Goal: Information Seeking & Learning: Learn about a topic

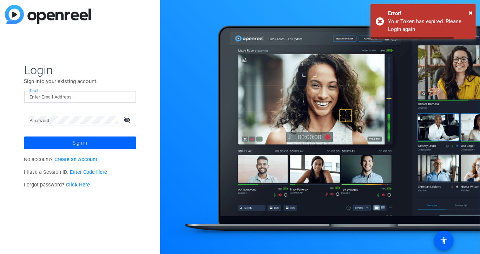
click at [50, 96] on input "Email" at bounding box center [80, 97] width 101 height 8
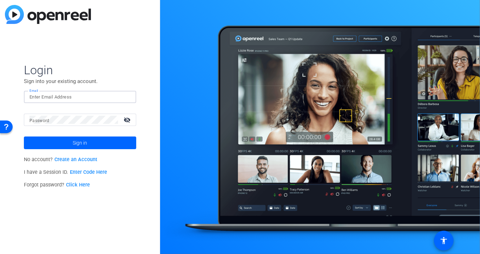
paste input "[EMAIL_ADDRESS][DOMAIN_NAME]"
type input "[EMAIL_ADDRESS][DOMAIN_NAME]"
click at [67, 125] on div at bounding box center [74, 119] width 89 height 12
click at [24, 136] on button "Sign in" at bounding box center [80, 142] width 112 height 13
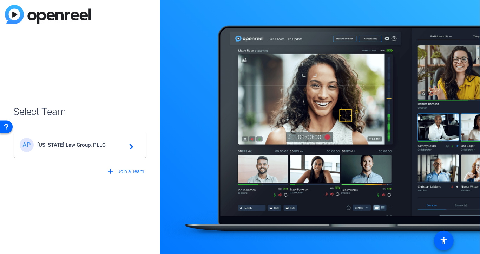
click at [79, 146] on span "[US_STATE] Law Group, PLLC" at bounding box center [81, 145] width 88 height 6
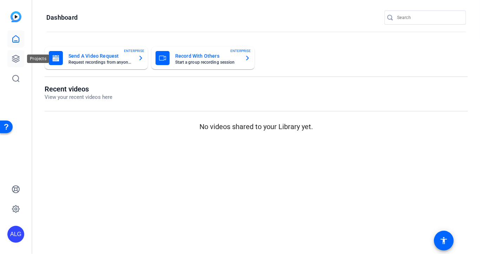
click at [16, 66] on link at bounding box center [15, 58] width 17 height 17
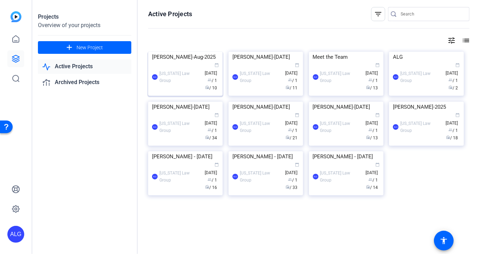
click at [194, 52] on img at bounding box center [185, 52] width 74 height 0
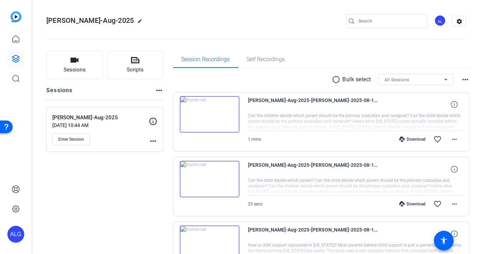
click at [207, 111] on img at bounding box center [210, 114] width 60 height 37
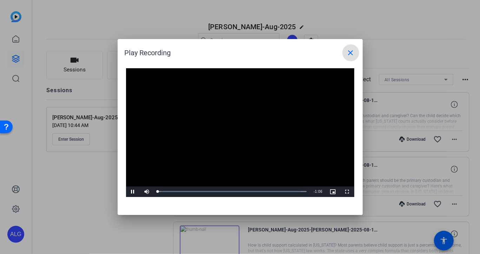
click at [237, 123] on video "Video Player" at bounding box center [240, 132] width 228 height 129
click at [351, 53] on mat-icon "close" at bounding box center [351, 52] width 8 height 8
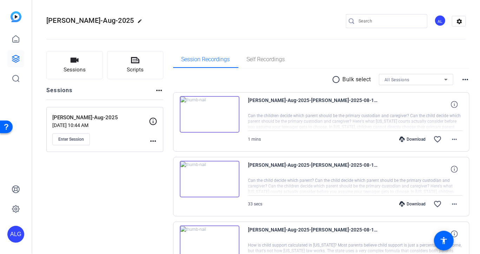
click at [416, 137] on div "Download" at bounding box center [412, 139] width 33 height 6
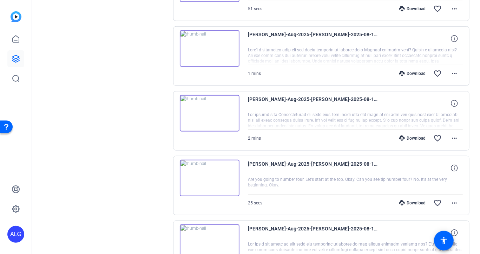
scroll to position [483, 0]
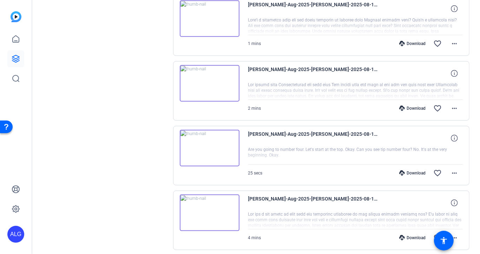
click at [210, 83] on img at bounding box center [210, 83] width 60 height 37
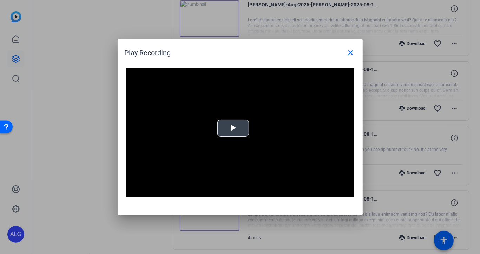
click at [233, 128] on span "Video Player" at bounding box center [233, 128] width 0 height 0
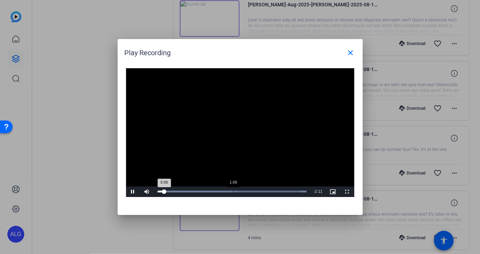
click at [233, 189] on div "Loaded : 100.00% 1:09 0:06" at bounding box center [232, 191] width 156 height 11
click at [250, 189] on div "Loaded : 100.00% 1:25 1:09" at bounding box center [232, 191] width 156 height 11
click at [262, 189] on div "Loaded : 100.00% 1:36 1:36" at bounding box center [232, 191] width 156 height 11
click at [273, 190] on div "Loaded : 100.00% 1:46 1:46" at bounding box center [232, 191] width 149 height 2
click at [280, 191] on div "Loaded : 100.00% 1:52 1:46" at bounding box center [232, 191] width 149 height 2
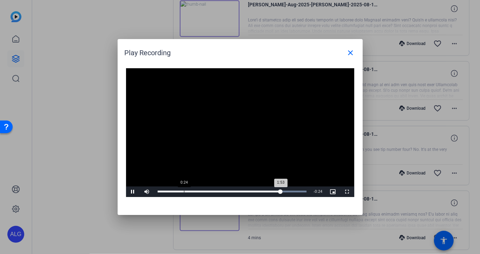
click at [185, 189] on div "Loaded : 100.00% 0:24 1:53" at bounding box center [232, 191] width 156 height 11
click at [207, 191] on div "Loaded : 100.00% 0:44 0:25" at bounding box center [232, 191] width 149 height 2
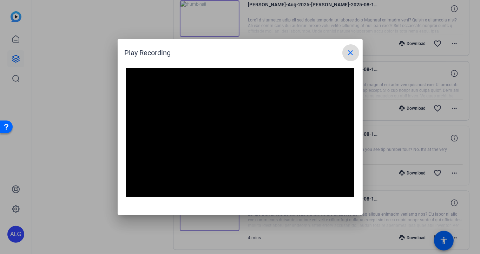
click at [352, 52] on mat-icon "close" at bounding box center [351, 52] width 8 height 8
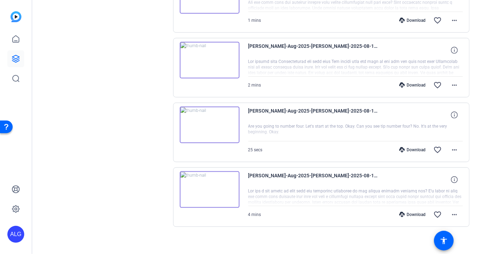
scroll to position [510, 0]
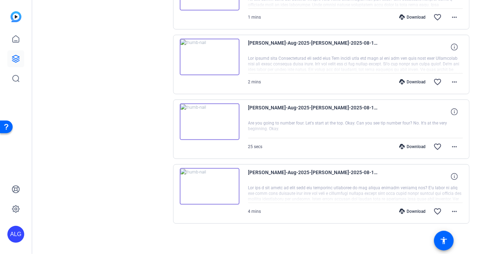
click at [207, 183] on img at bounding box center [210, 186] width 60 height 37
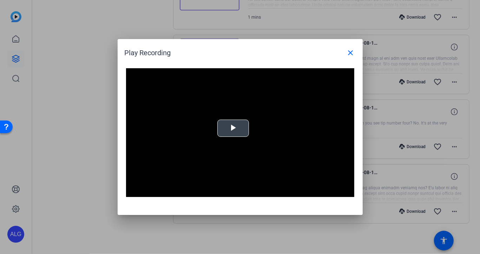
click at [233, 128] on span "Video Player" at bounding box center [233, 128] width 0 height 0
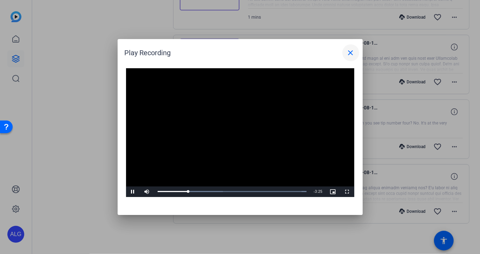
click at [350, 55] on mat-icon "close" at bounding box center [351, 52] width 8 height 8
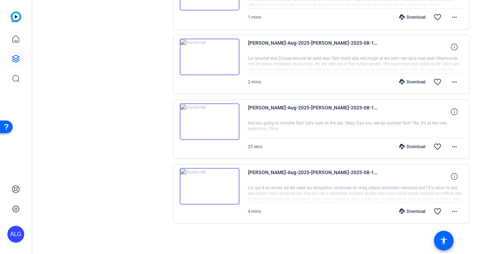
click at [414, 209] on div "Download" at bounding box center [412, 211] width 33 height 6
click at [208, 120] on img at bounding box center [210, 121] width 60 height 37
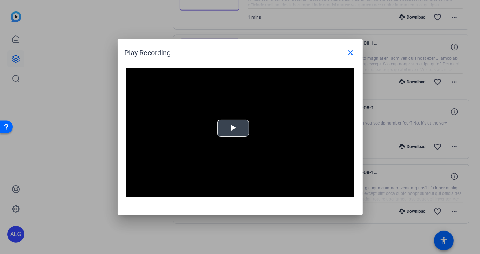
click at [233, 128] on span "Video Player" at bounding box center [233, 128] width 0 height 0
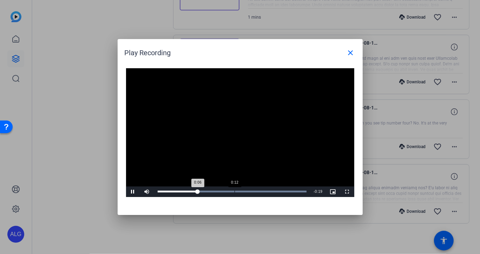
click at [234, 191] on div "Loaded : 100.00% 0:12 0:06" at bounding box center [232, 191] width 149 height 2
click at [351, 51] on mat-icon "close" at bounding box center [351, 52] width 8 height 8
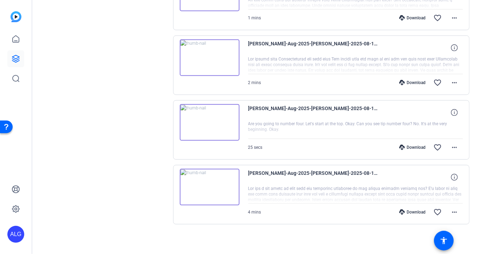
scroll to position [508, 0]
click at [450, 145] on mat-icon "more_horiz" at bounding box center [454, 148] width 8 height 8
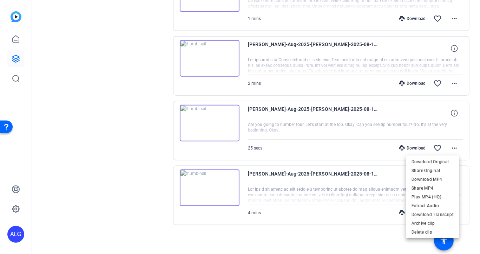
drag, startPoint x: 187, startPoint y: 123, endPoint x: 186, endPoint y: 126, distance: 3.5
click at [187, 123] on div at bounding box center [240, 127] width 480 height 254
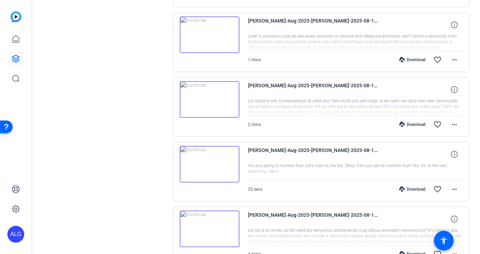
scroll to position [458, 0]
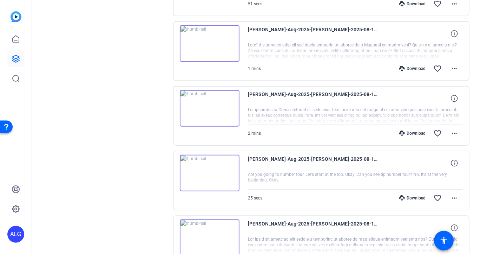
click at [214, 107] on img at bounding box center [210, 108] width 60 height 37
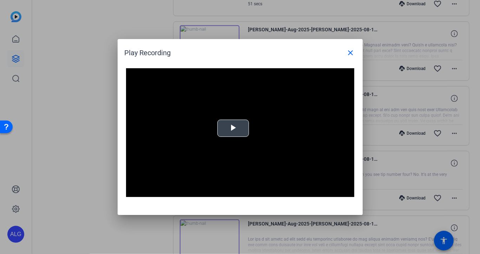
click at [233, 128] on span "Video Player" at bounding box center [233, 128] width 0 height 0
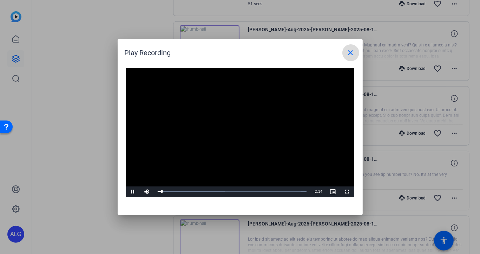
click at [352, 54] on mat-icon "close" at bounding box center [351, 52] width 8 height 8
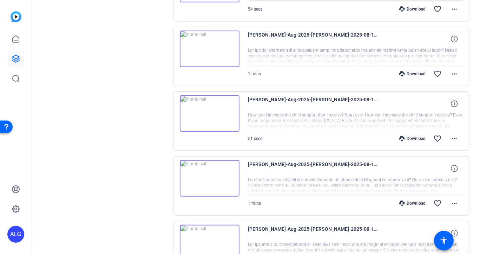
scroll to position [316, 0]
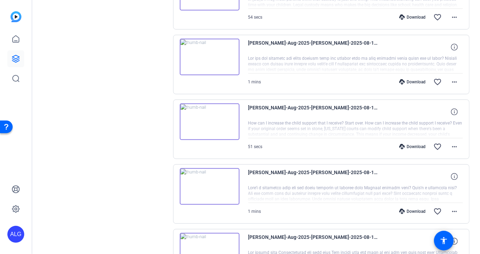
click at [207, 179] on img at bounding box center [210, 186] width 60 height 37
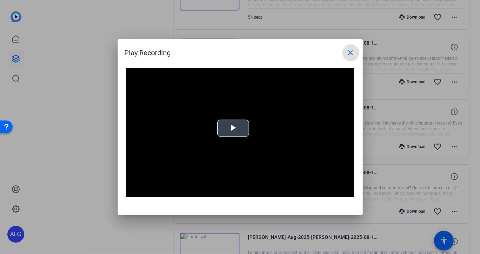
click at [250, 128] on video "Video Player" at bounding box center [240, 132] width 228 height 129
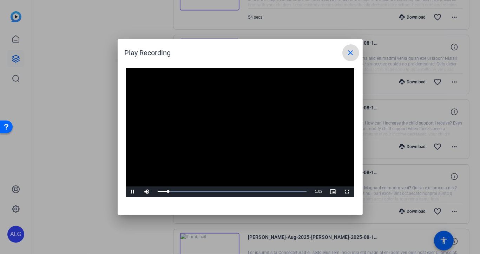
click at [351, 52] on mat-icon "close" at bounding box center [351, 52] width 8 height 8
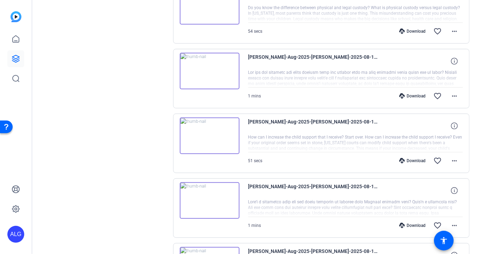
scroll to position [300, 0]
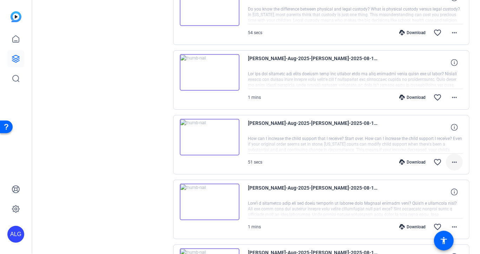
click at [453, 158] on mat-icon "more_horiz" at bounding box center [454, 162] width 8 height 8
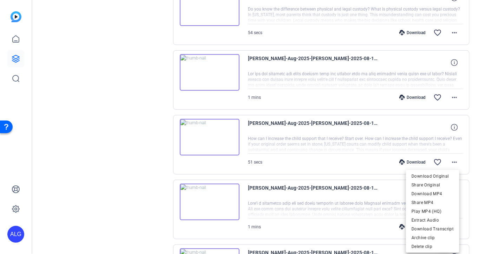
click at [209, 62] on div at bounding box center [240, 127] width 480 height 254
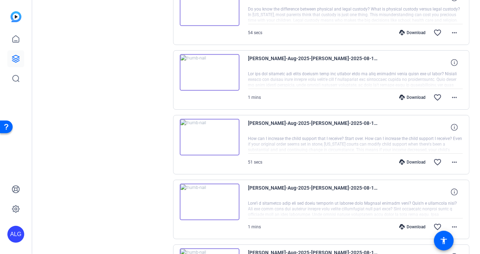
click at [209, 73] on img at bounding box center [210, 72] width 60 height 37
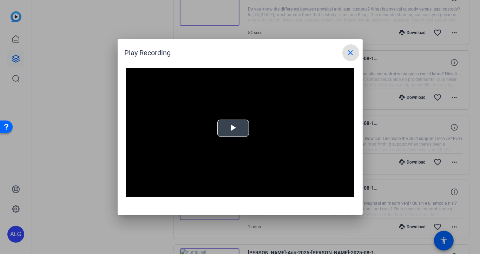
click at [233, 128] on span "Video Player" at bounding box center [233, 128] width 0 height 0
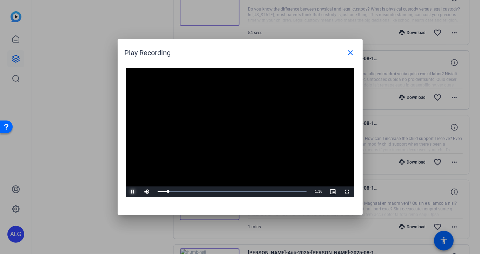
click at [134, 191] on span "Video Player" at bounding box center [133, 191] width 14 height 0
click at [353, 51] on mat-icon "close" at bounding box center [351, 52] width 8 height 8
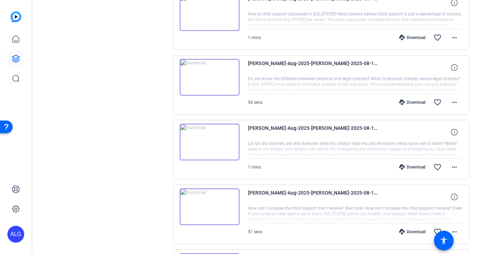
scroll to position [230, 0]
click at [206, 72] on img at bounding box center [210, 77] width 60 height 37
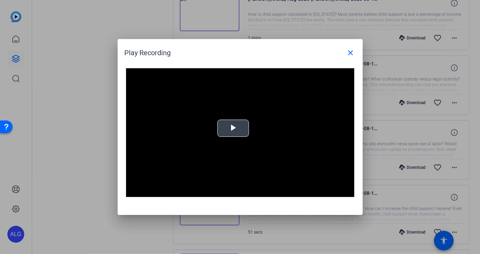
click at [233, 128] on span "Video Player" at bounding box center [233, 128] width 0 height 0
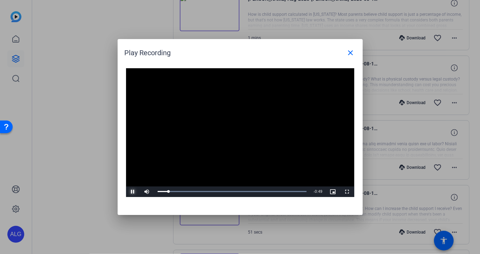
click at [135, 191] on span "Video Player" at bounding box center [133, 191] width 14 height 0
click at [351, 49] on mat-icon "close" at bounding box center [351, 52] width 8 height 8
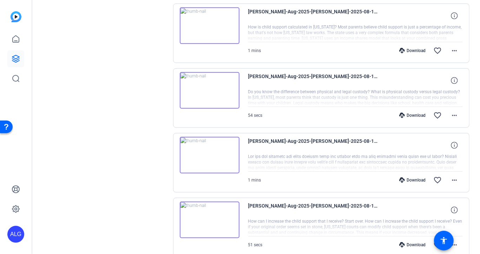
scroll to position [216, 0]
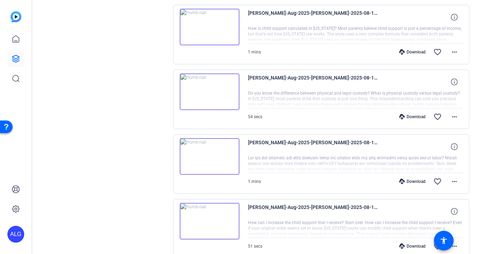
click at [209, 25] on img at bounding box center [210, 27] width 60 height 37
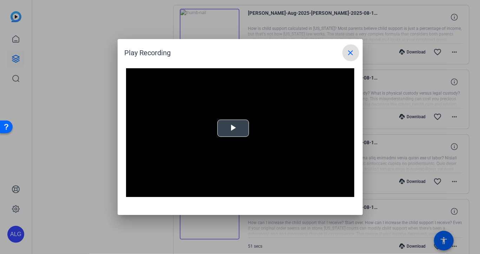
click at [233, 128] on span "Video Player" at bounding box center [233, 128] width 0 height 0
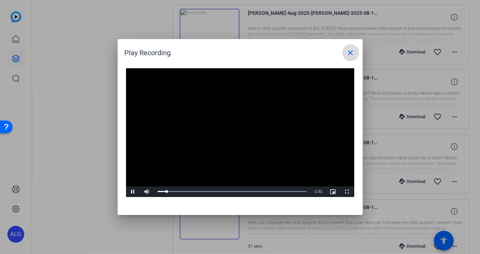
click at [353, 50] on mat-icon "close" at bounding box center [351, 52] width 8 height 8
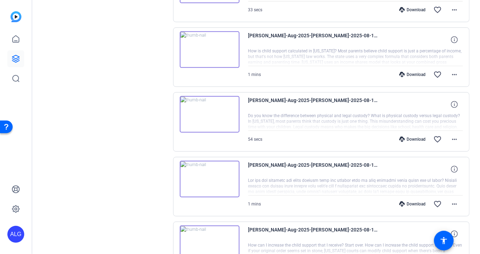
scroll to position [172, 0]
